Goal: Find specific page/section: Find specific page/section

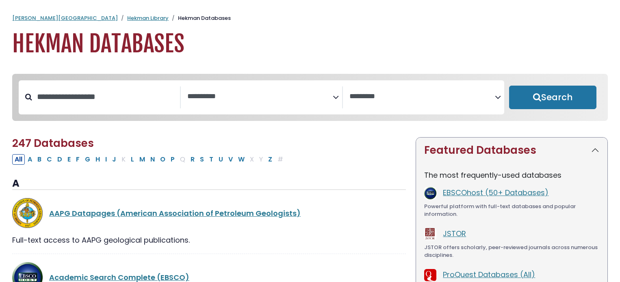
select select "Database Subject Filter"
select select "Database Vendors Filter"
click at [103, 163] on button "I" at bounding box center [106, 159] width 7 height 11
select select "Database Subject Filter"
select select "Database Vendors Filter"
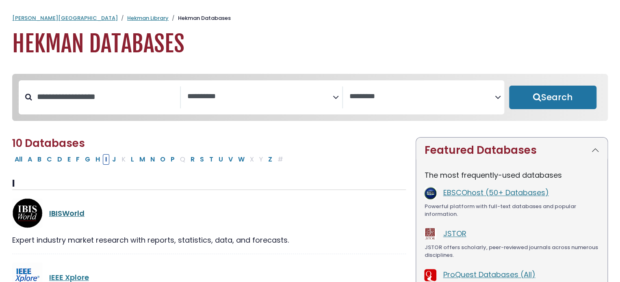
click at [67, 217] on link "IBISWorld" at bounding box center [66, 213] width 35 height 10
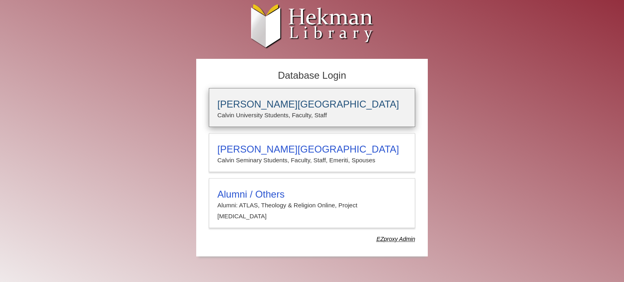
type input "*****"
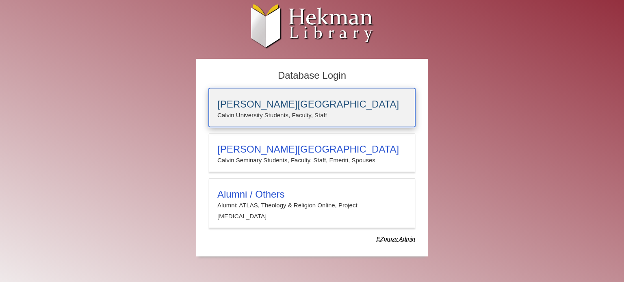
click at [240, 110] on p "Calvin University Students, Faculty, Staff" at bounding box center [311, 115] width 189 height 11
